Goal: Information Seeking & Learning: Check status

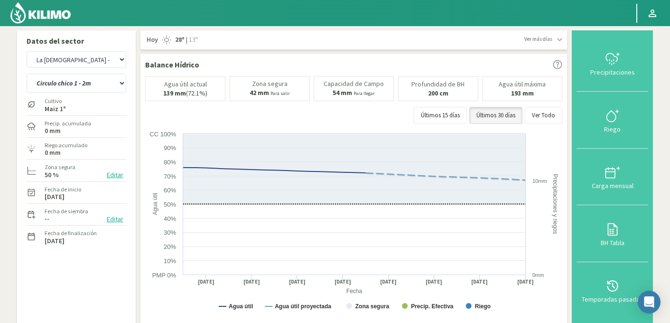
select select "196: Object"
select select "2: Object"
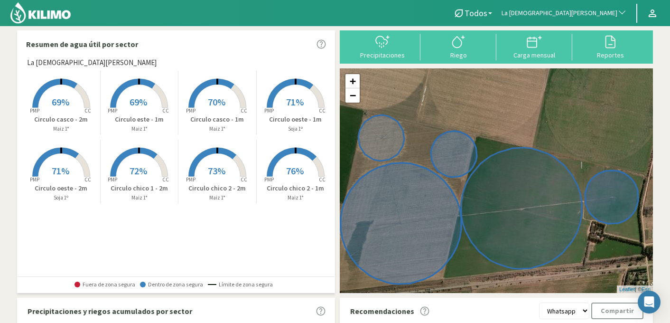
click at [232, 102] on rect at bounding box center [217, 109] width 76 height 76
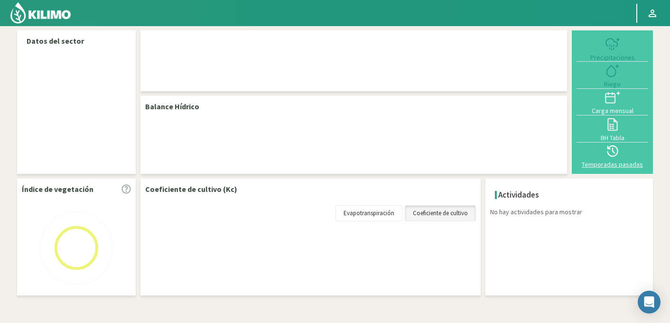
select select "196: Object"
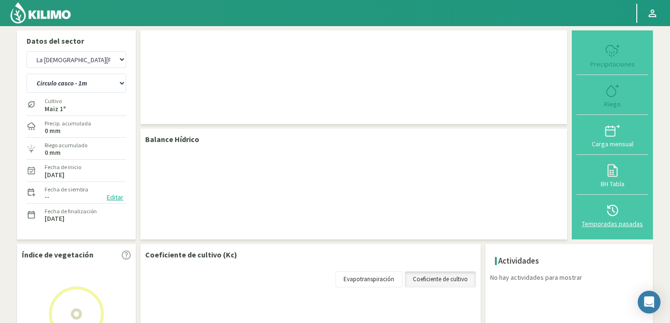
click at [619, 215] on icon at bounding box center [612, 210] width 15 height 15
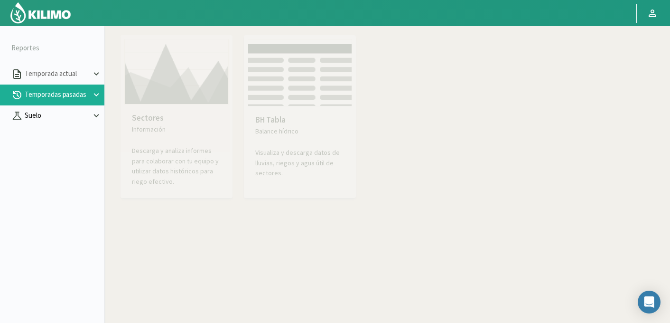
click at [45, 116] on p "Suelo" at bounding box center [57, 115] width 68 height 11
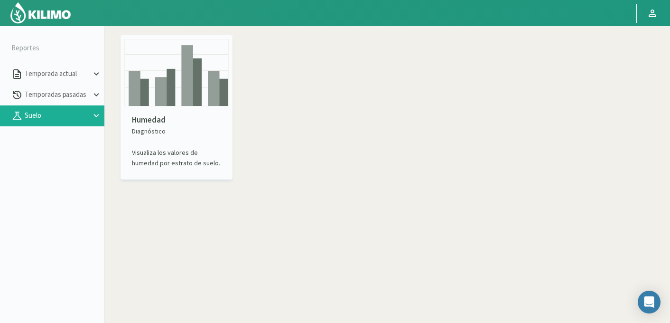
click at [174, 123] on p "Humedad" at bounding box center [176, 120] width 89 height 12
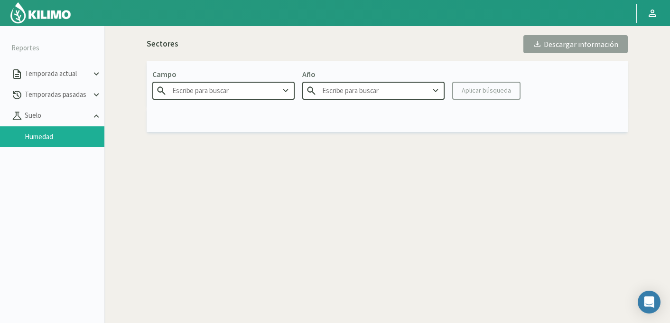
type input "Agr. Huertos de [GEOGRAPHIC_DATA]"
type input "2025"
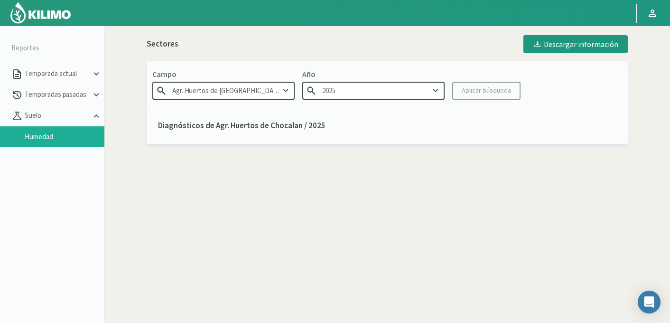
click at [222, 89] on input "Agr. Huertos de [GEOGRAPHIC_DATA]" at bounding box center [223, 91] width 142 height 18
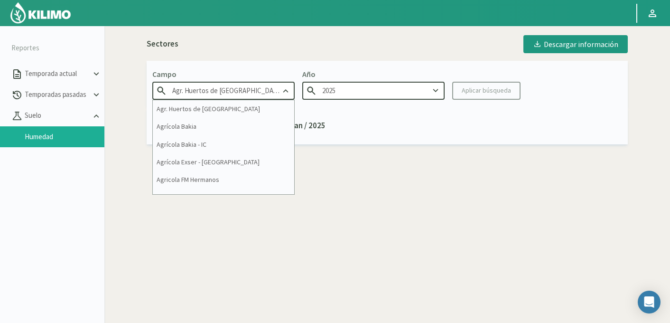
click at [222, 89] on input "Agr. Huertos de [GEOGRAPHIC_DATA]" at bounding box center [223, 91] width 142 height 18
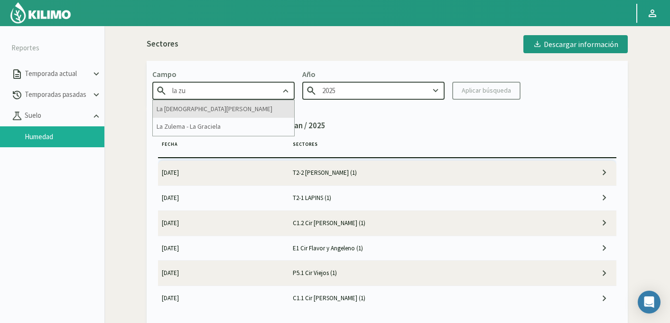
click at [204, 102] on div "La [DEMOGRAPHIC_DATA][PERSON_NAME]" at bounding box center [223, 109] width 141 height 18
type input "La [DEMOGRAPHIC_DATA][PERSON_NAME]"
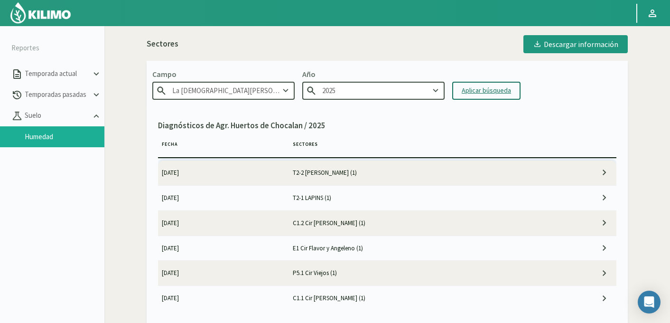
click at [480, 89] on div "Aplicar búsqueda" at bounding box center [486, 90] width 49 height 10
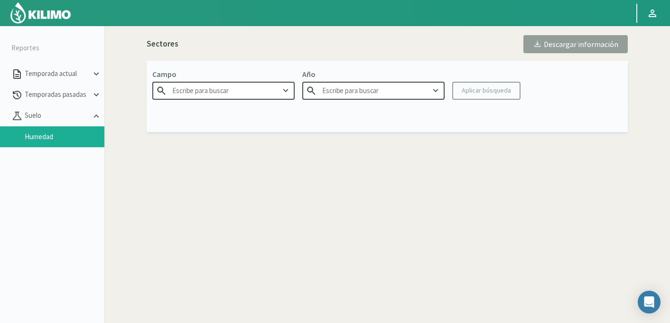
type input "La [DEMOGRAPHIC_DATA][PERSON_NAME]"
type input "2025"
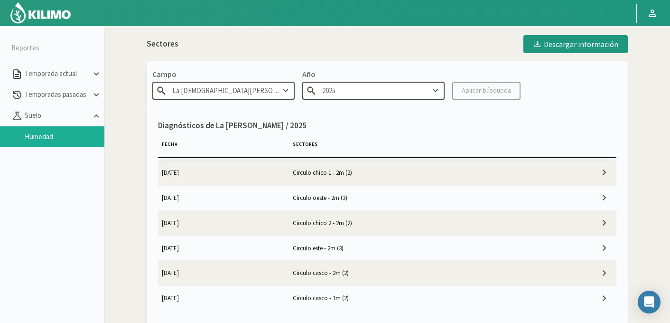
click at [410, 175] on td "Circulo chico 1 - 2m (2)" at bounding box center [420, 172] width 262 height 25
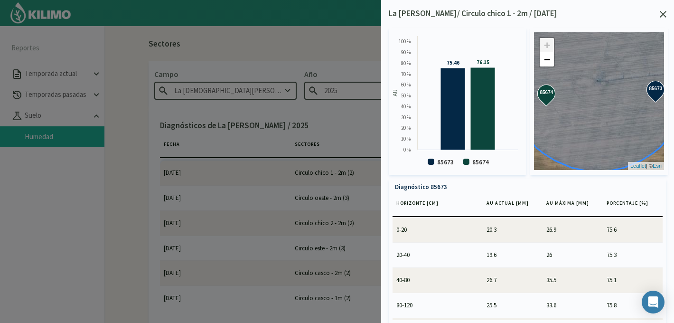
click at [662, 12] on icon at bounding box center [663, 14] width 7 height 7
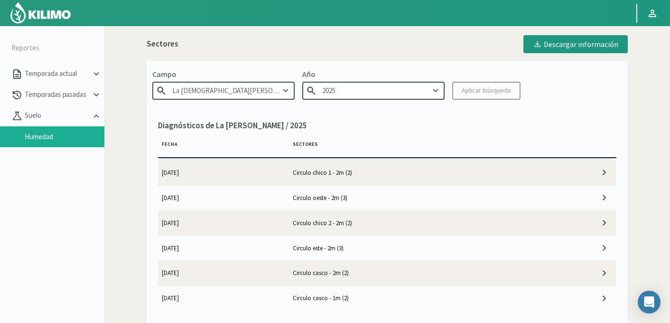
click at [289, 200] on td "Circulo oeste - 2m (3)" at bounding box center [420, 197] width 262 height 25
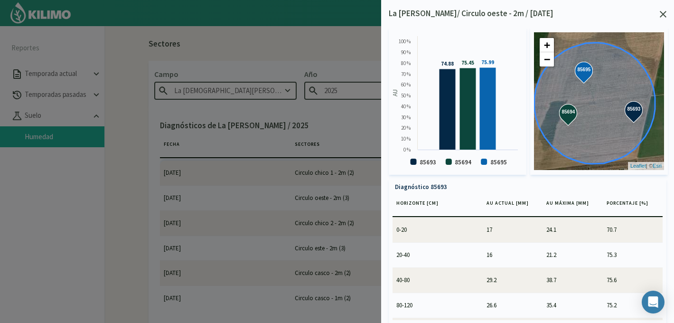
click at [297, 212] on div at bounding box center [337, 161] width 674 height 323
click at [288, 229] on div at bounding box center [337, 161] width 674 height 323
click at [663, 18] on svg-icon at bounding box center [663, 15] width 7 height 9
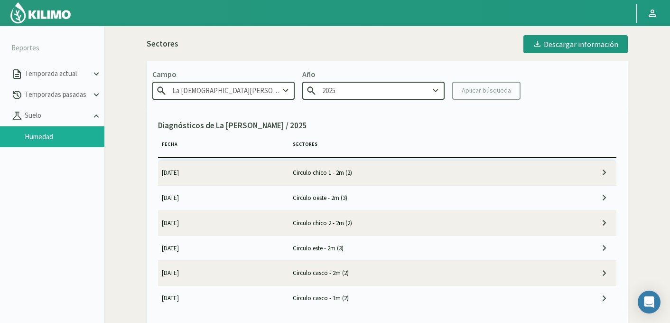
click at [312, 230] on td "Circulo chico 2 - 2m (2)" at bounding box center [420, 222] width 262 height 25
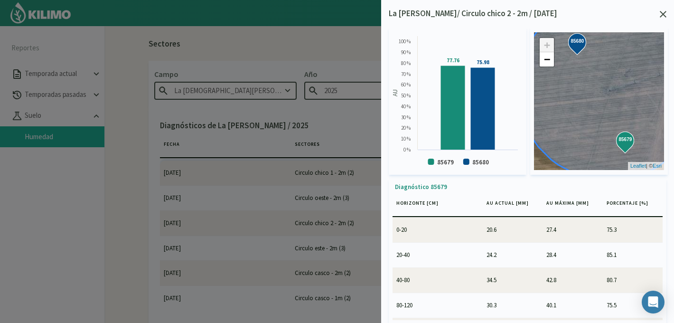
click at [664, 9] on div "La [PERSON_NAME]/ Circulo chico 2 - 2m / [DATE]" at bounding box center [528, 14] width 278 height 12
click at [663, 13] on icon at bounding box center [663, 14] width 7 height 7
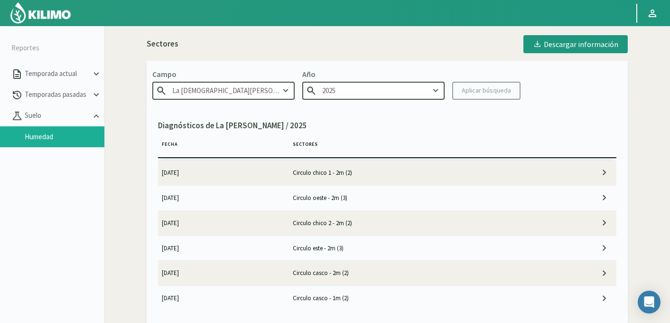
click at [344, 247] on td "Circulo este - 2m (3)" at bounding box center [420, 247] width 262 height 25
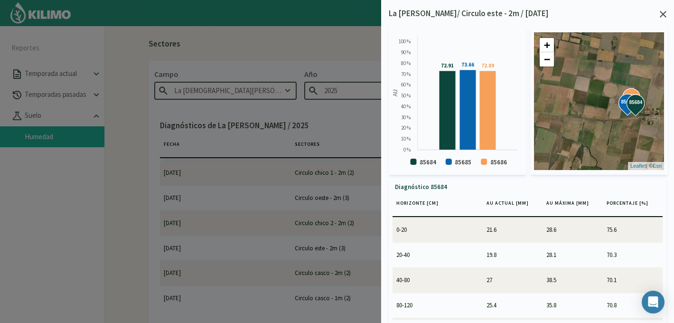
drag, startPoint x: 567, startPoint y: 83, endPoint x: 649, endPoint y: 114, distance: 87.9
click at [649, 114] on div "85684 85685 85686 85684 85685 85686 + − Leaflet | © [PERSON_NAME]" at bounding box center [599, 101] width 130 height 138
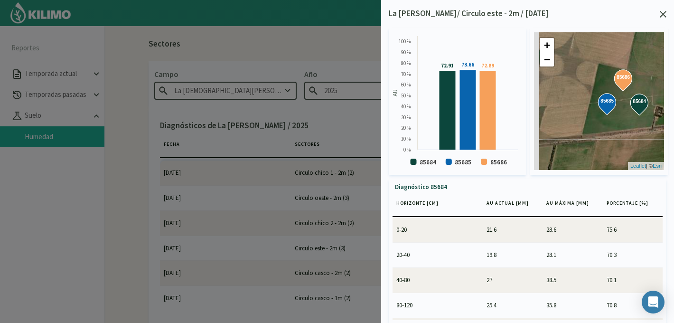
drag, startPoint x: 608, startPoint y: 75, endPoint x: 677, endPoint y: 74, distance: 68.8
click at [673, 74] on html "Principal Perfil Perfil Salir Reportes Temporada actual Temporadas pasadas [GEO…" at bounding box center [337, 161] width 674 height 323
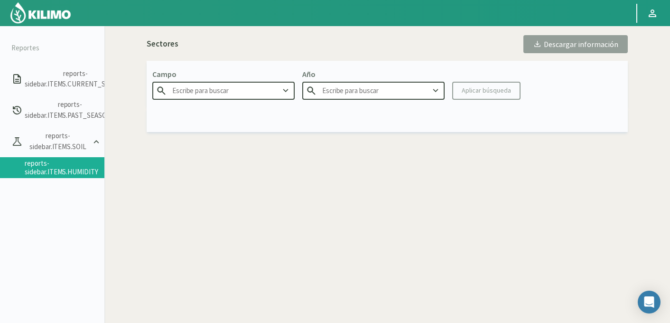
type input "La [DEMOGRAPHIC_DATA][PERSON_NAME]"
type input "2025"
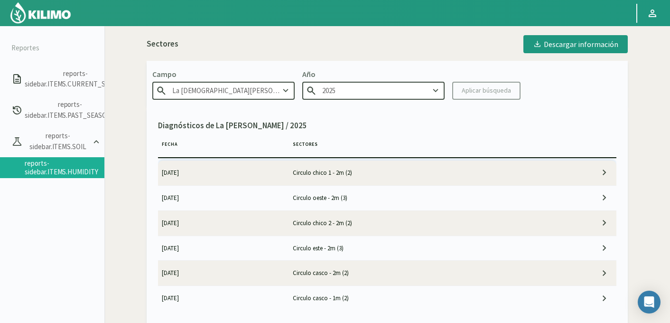
click at [314, 247] on td "Circulo este - 2m (3)" at bounding box center [420, 247] width 262 height 25
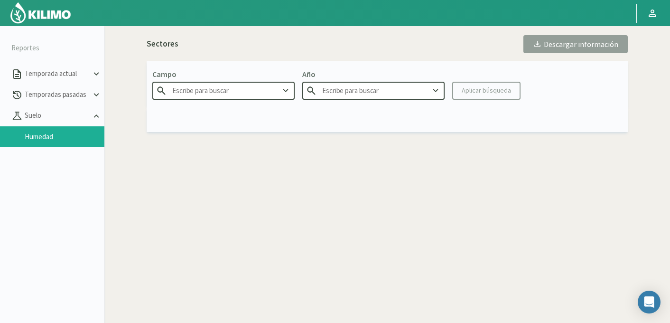
type input "La [DEMOGRAPHIC_DATA] - [PERSON_NAME]"
type input "2025"
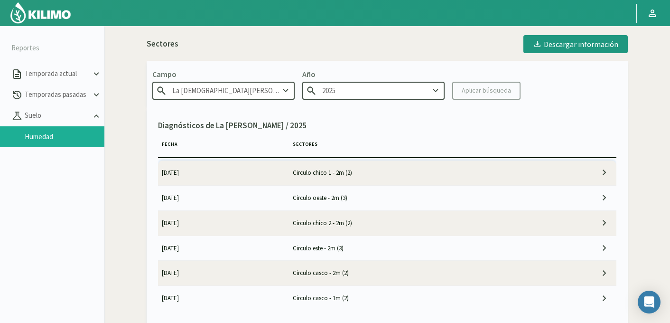
click at [316, 275] on td "Circulo casco - 2m (2)" at bounding box center [420, 272] width 262 height 25
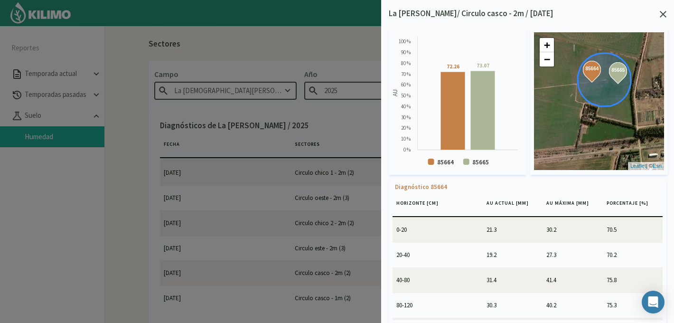
click at [661, 13] on icon at bounding box center [663, 14] width 7 height 7
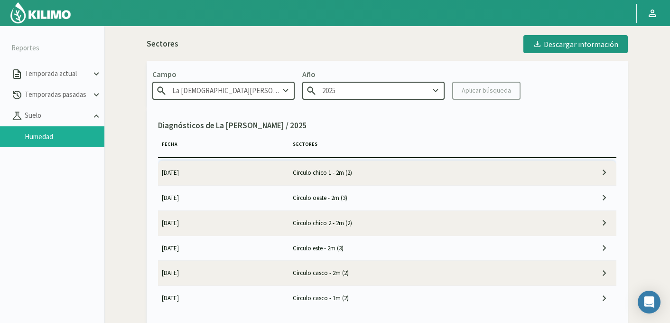
click at [325, 249] on td "Circulo este - 2m (3)" at bounding box center [420, 247] width 262 height 25
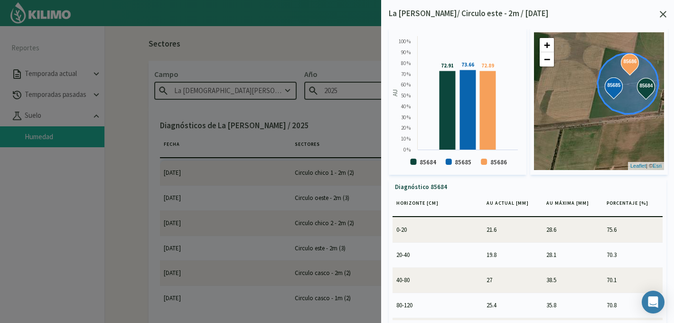
click at [663, 15] on icon at bounding box center [663, 14] width 7 height 7
